Goal: Task Accomplishment & Management: Manage account settings

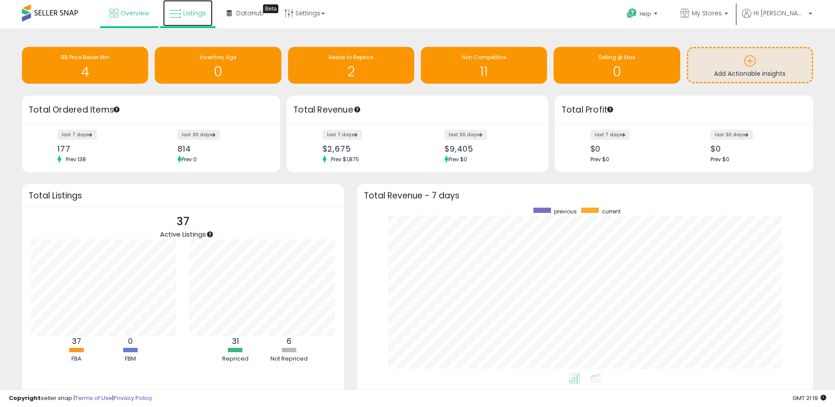
click at [192, 14] on span "Listings" at bounding box center [194, 13] width 23 height 9
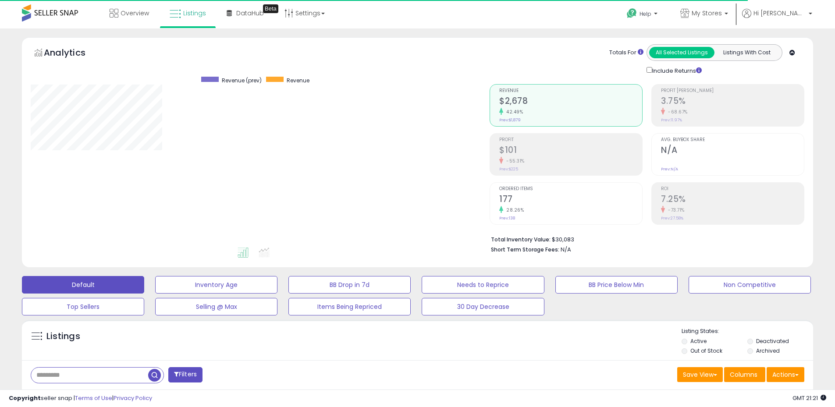
scroll to position [180, 459]
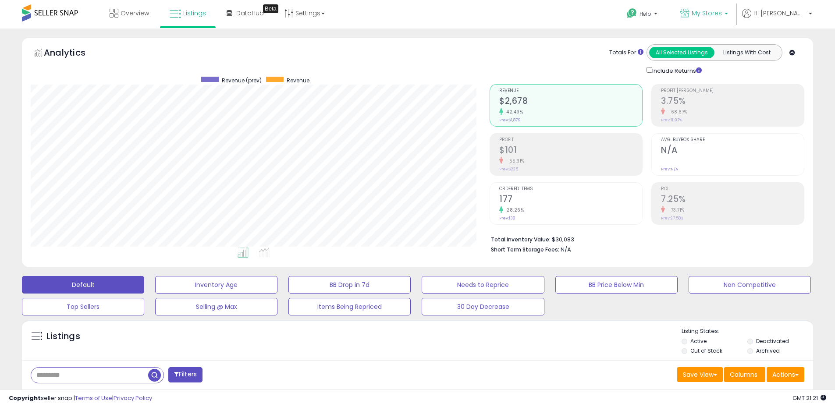
click at [722, 14] on span "My Stores" at bounding box center [706, 13] width 30 height 9
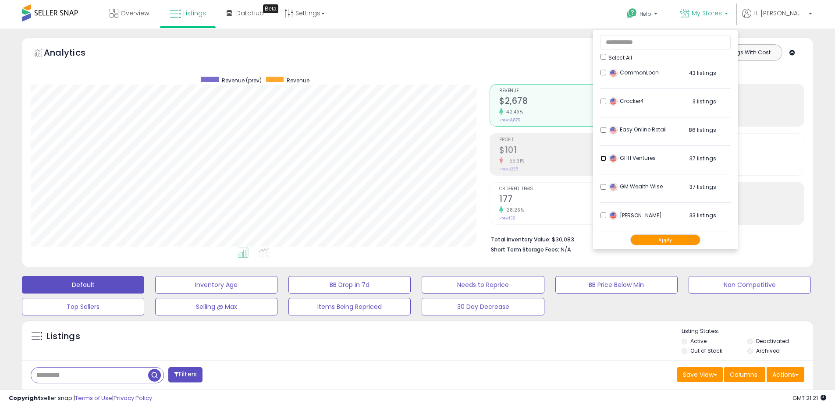
scroll to position [131, 0]
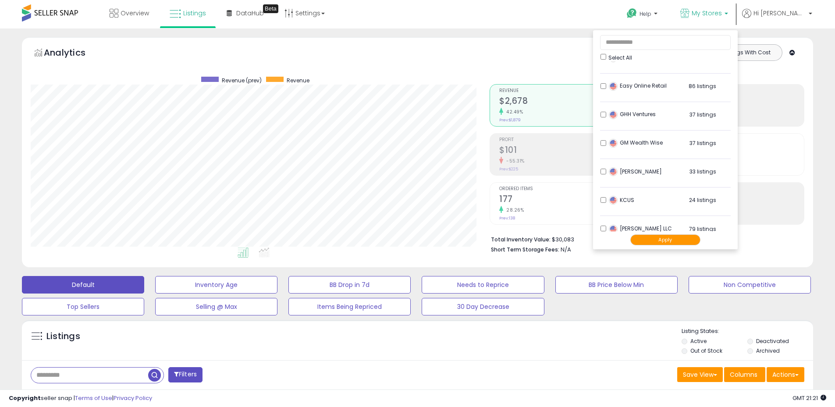
click at [686, 239] on button "Apply" at bounding box center [665, 239] width 70 height 11
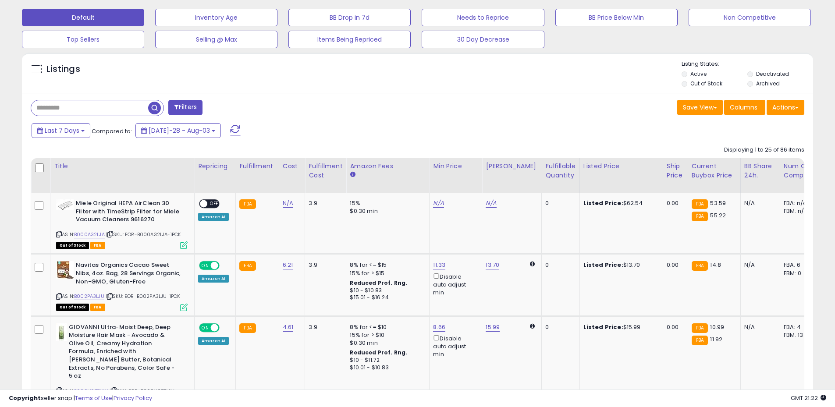
scroll to position [175, 0]
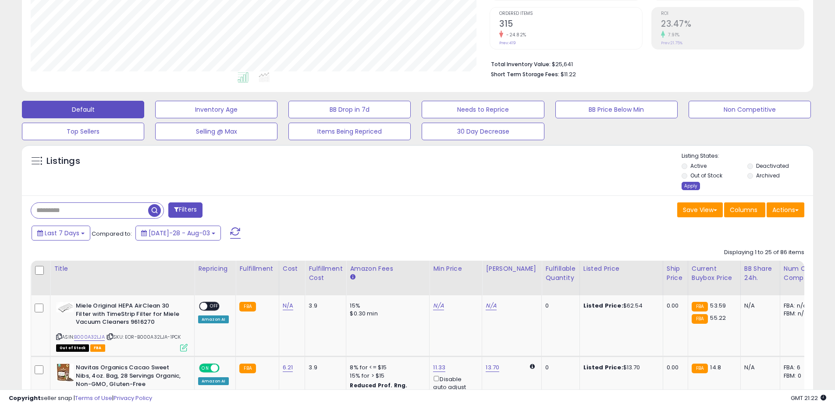
click at [698, 186] on div "Apply" at bounding box center [690, 186] width 18 height 8
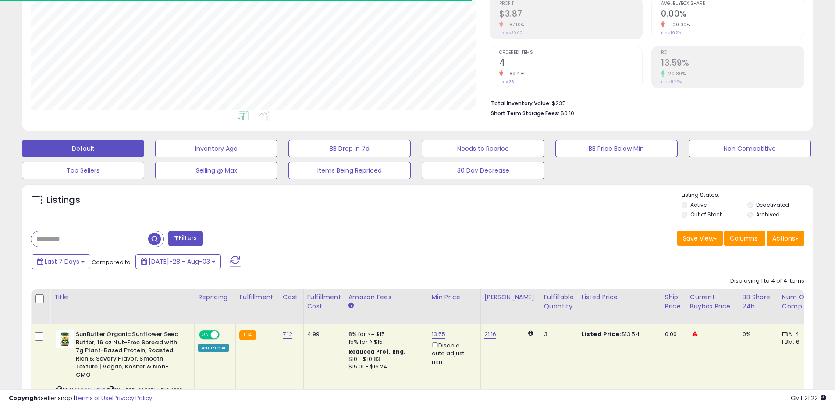
scroll to position [180, 459]
click at [100, 243] on input "text" at bounding box center [89, 238] width 117 height 15
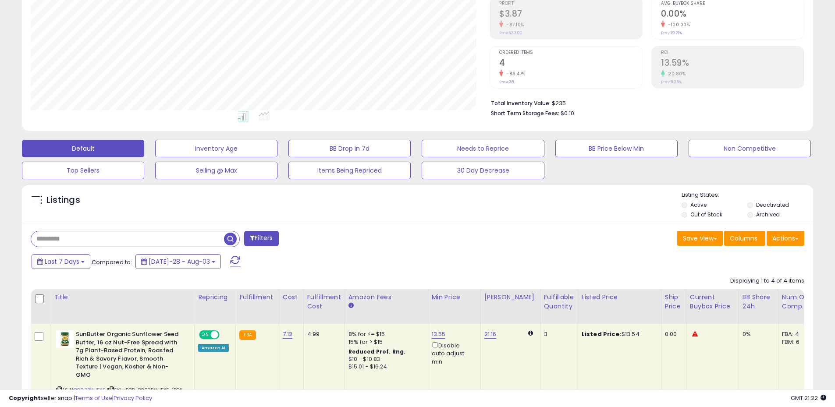
paste input "**********"
type input "**********"
click at [227, 242] on span "button" at bounding box center [230, 239] width 13 height 13
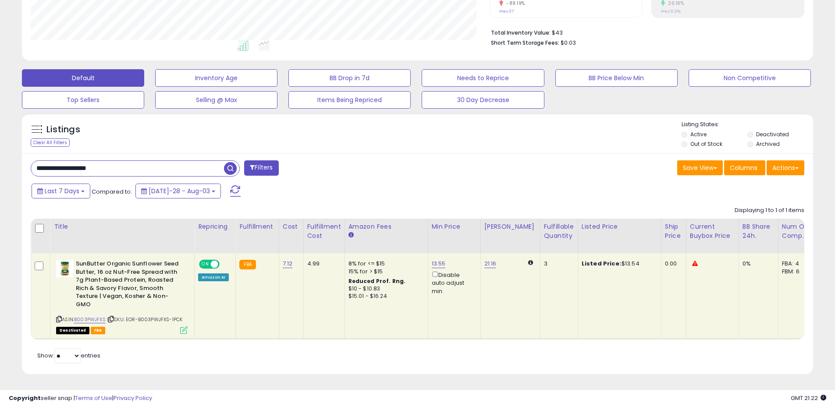
click at [692, 261] on icon at bounding box center [695, 264] width 6 height 6
click at [97, 316] on link "B003PWJFXS" at bounding box center [90, 319] width 32 height 7
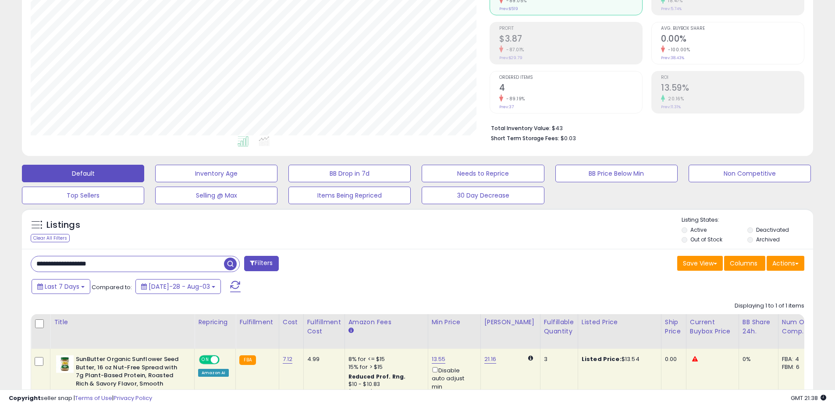
scroll to position [0, 0]
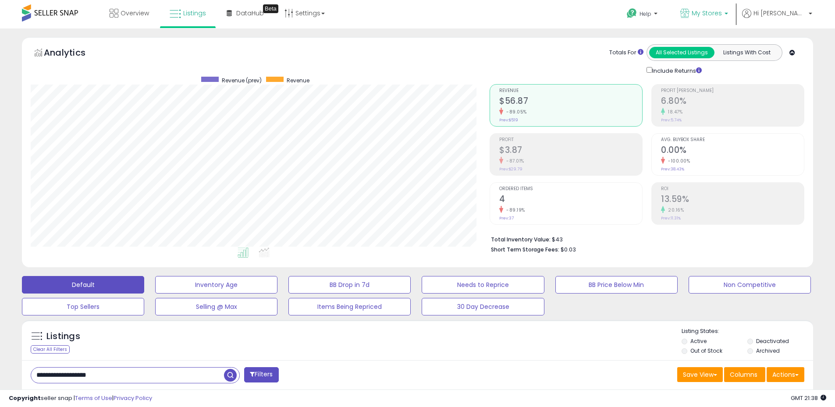
click at [722, 9] on span "My Stores" at bounding box center [706, 13] width 30 height 9
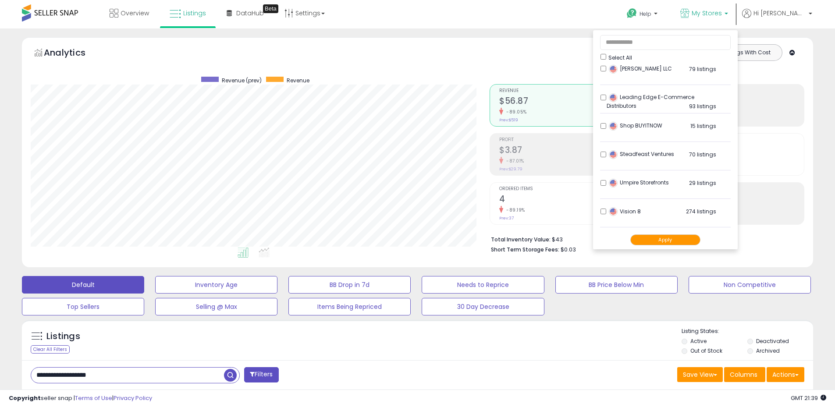
scroll to position [316, 0]
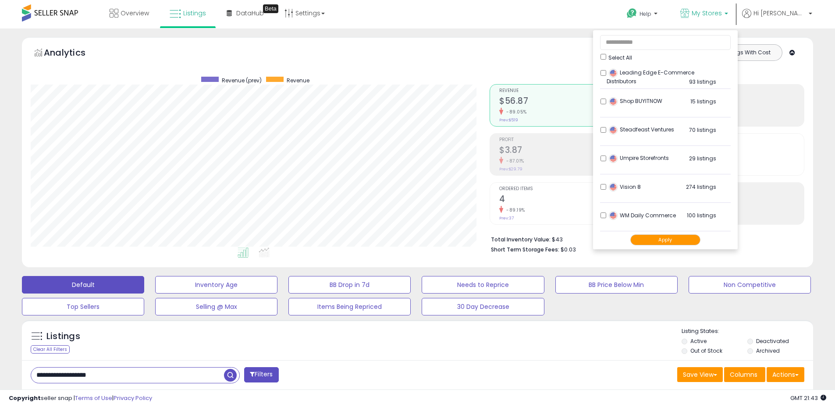
click at [628, 77] on li "Leading Edge E-Commerce Distributors 93 listings" at bounding box center [665, 75] width 131 height 27
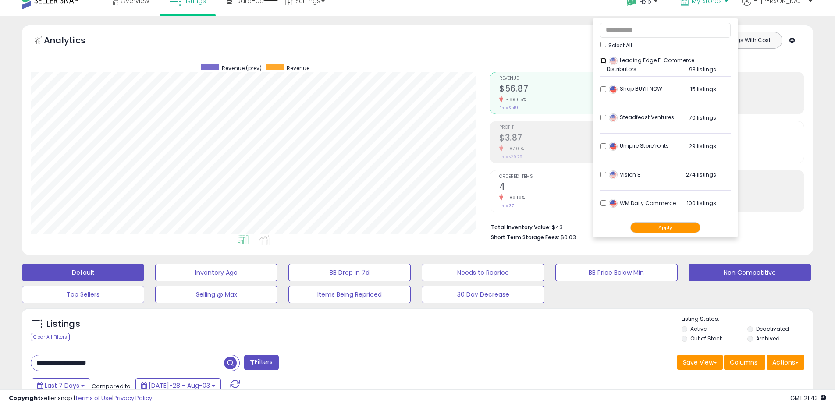
scroll to position [44, 0]
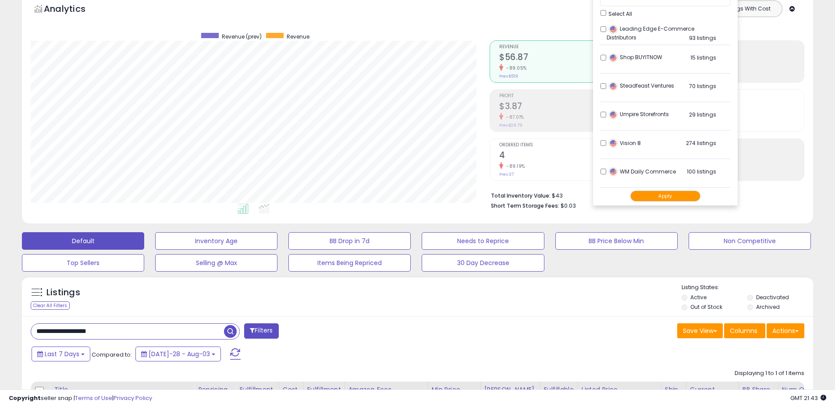
click at [680, 196] on button "Apply" at bounding box center [665, 196] width 70 height 11
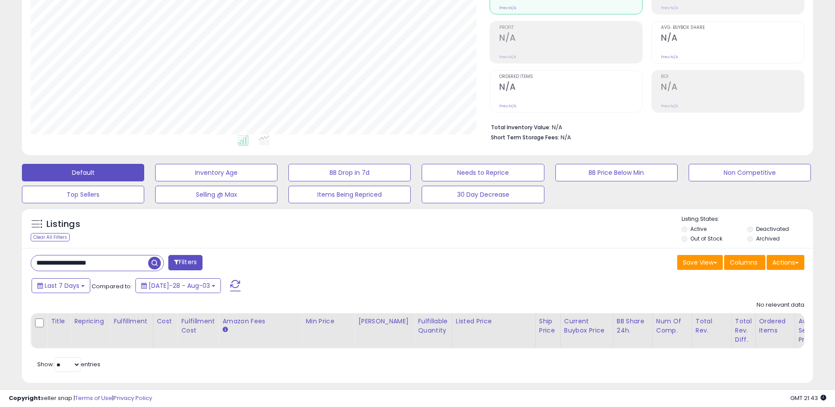
scroll to position [127, 0]
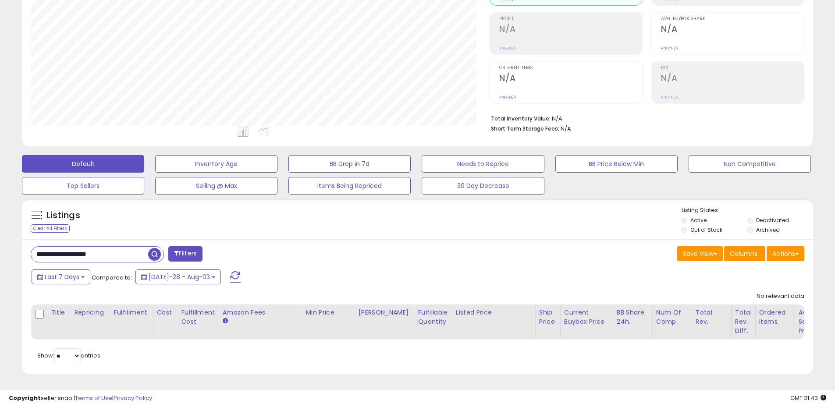
click at [100, 247] on input "**********" at bounding box center [89, 254] width 117 height 15
paste input "text"
type input "**********"
click at [231, 252] on span "button" at bounding box center [230, 254] width 13 height 13
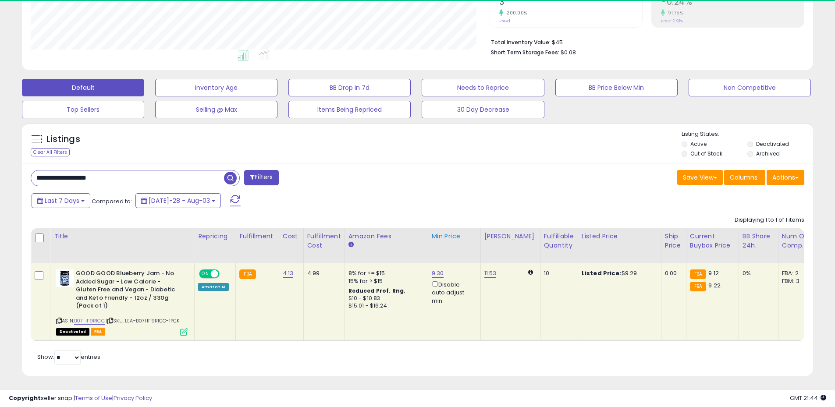
scroll to position [180, 459]
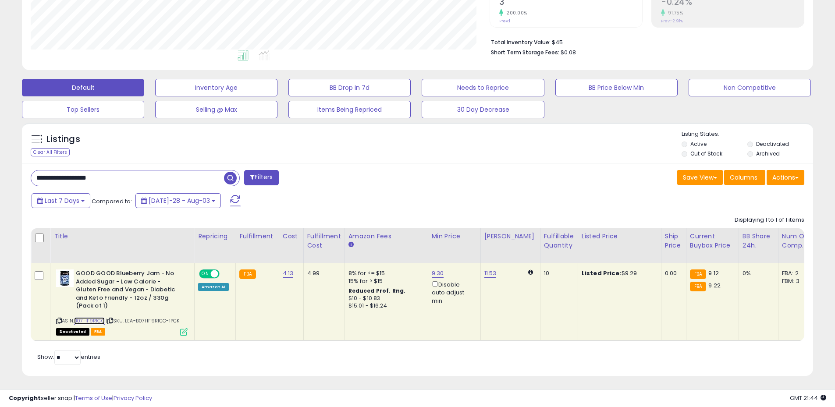
click at [89, 317] on link "B07HF9R1CC" at bounding box center [89, 320] width 31 height 7
click at [435, 273] on link "9.30" at bounding box center [438, 273] width 12 height 9
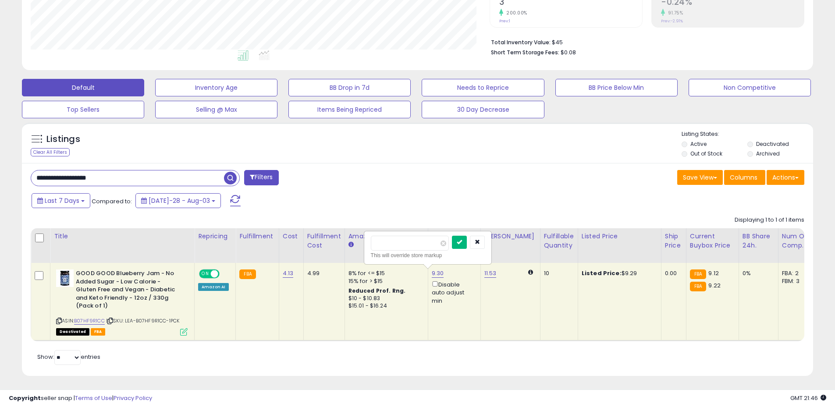
type input "****"
click at [462, 243] on icon "submit" at bounding box center [459, 241] width 5 height 5
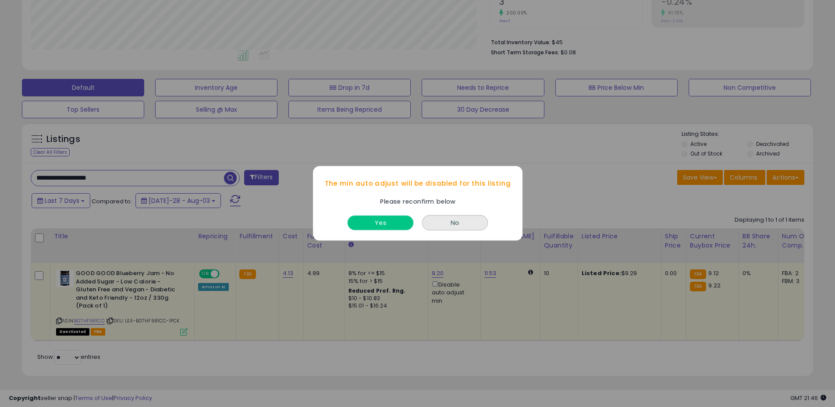
click at [385, 222] on button "Yes" at bounding box center [380, 223] width 66 height 14
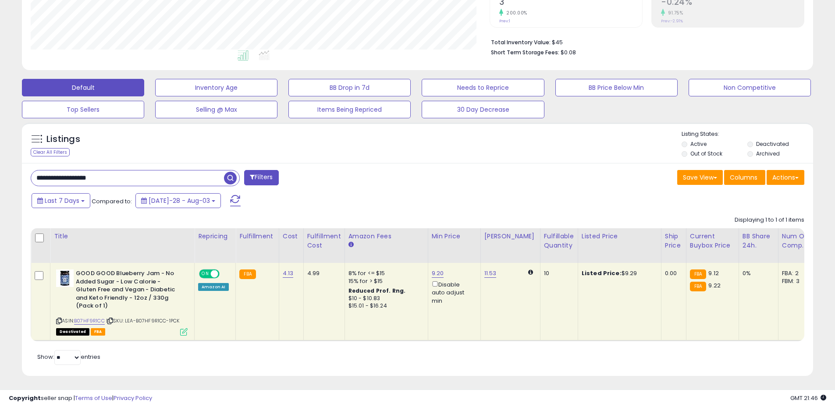
click at [562, 187] on div "Save View Save As New View Update Current View Columns Actions Import Export Vi…" at bounding box center [614, 178] width 393 height 17
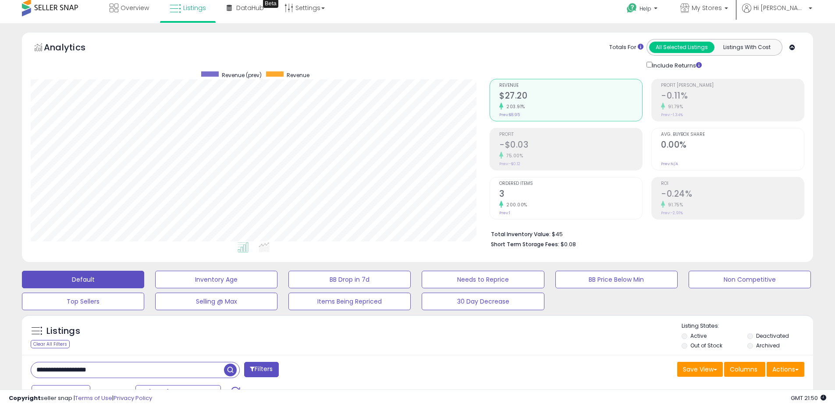
scroll to position [0, 0]
